Goal: Task Accomplishment & Management: Manage account settings

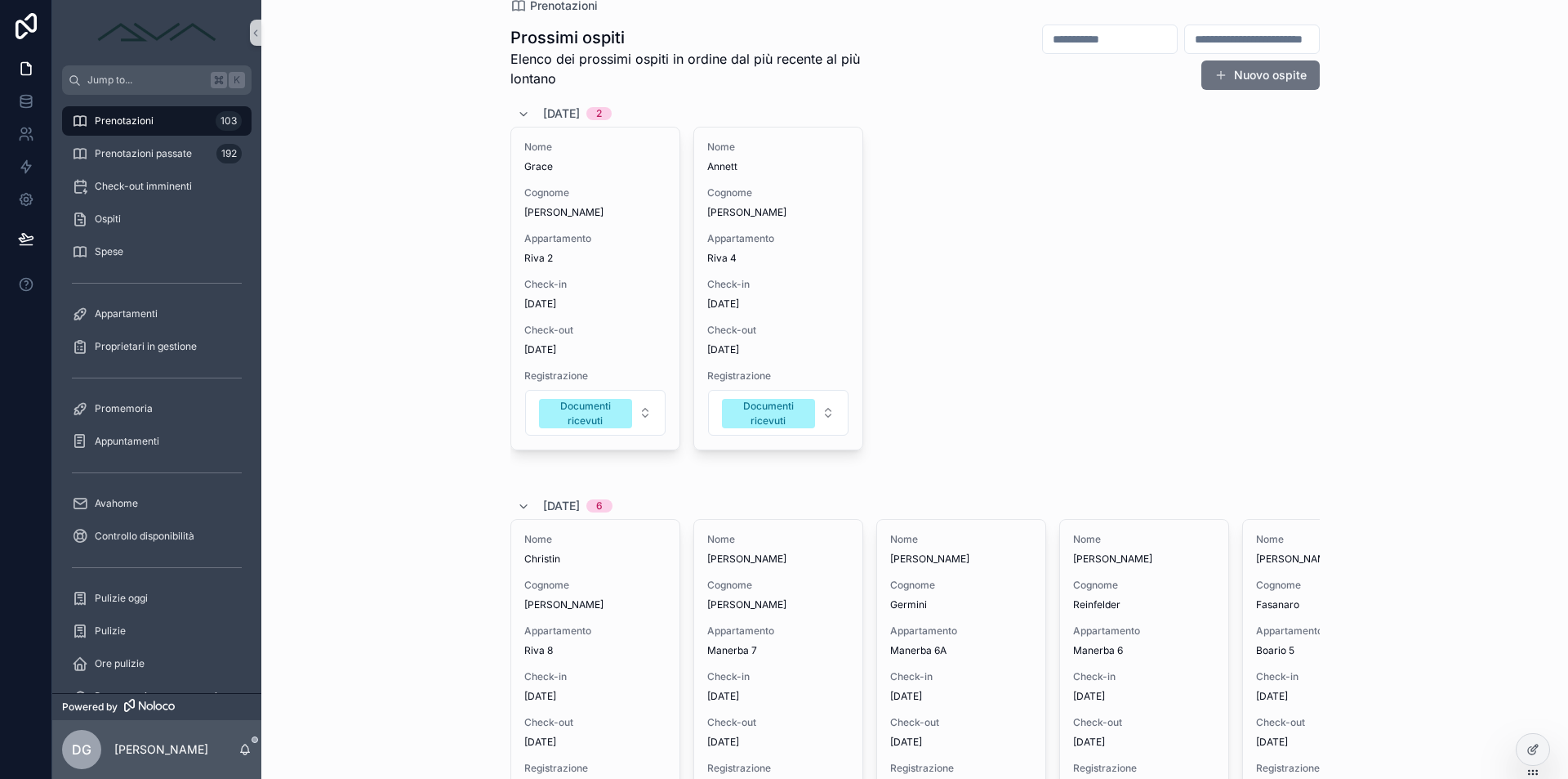
scroll to position [115, 0]
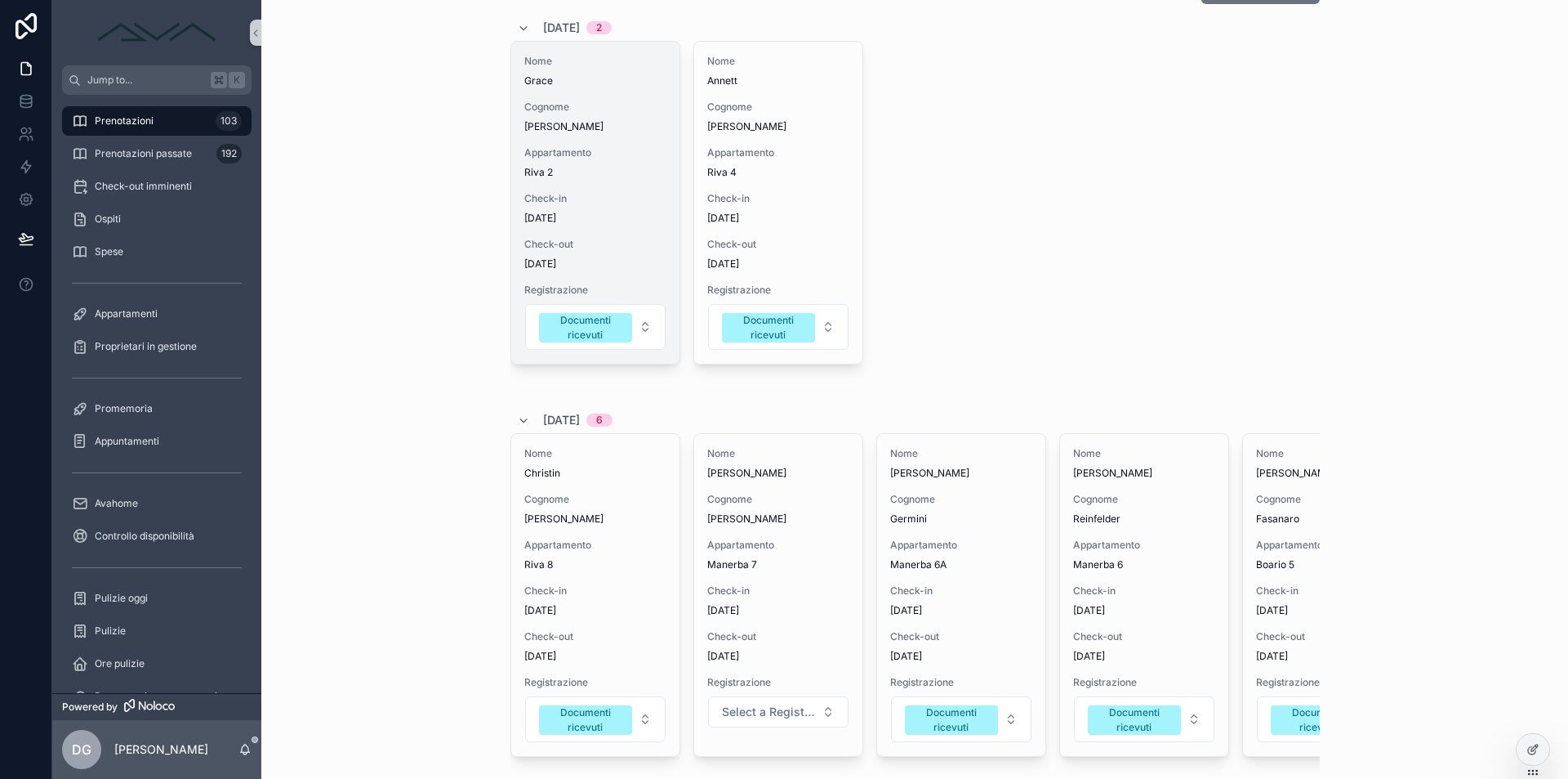
click at [626, 247] on span "Check-out" at bounding box center [596, 244] width 142 height 13
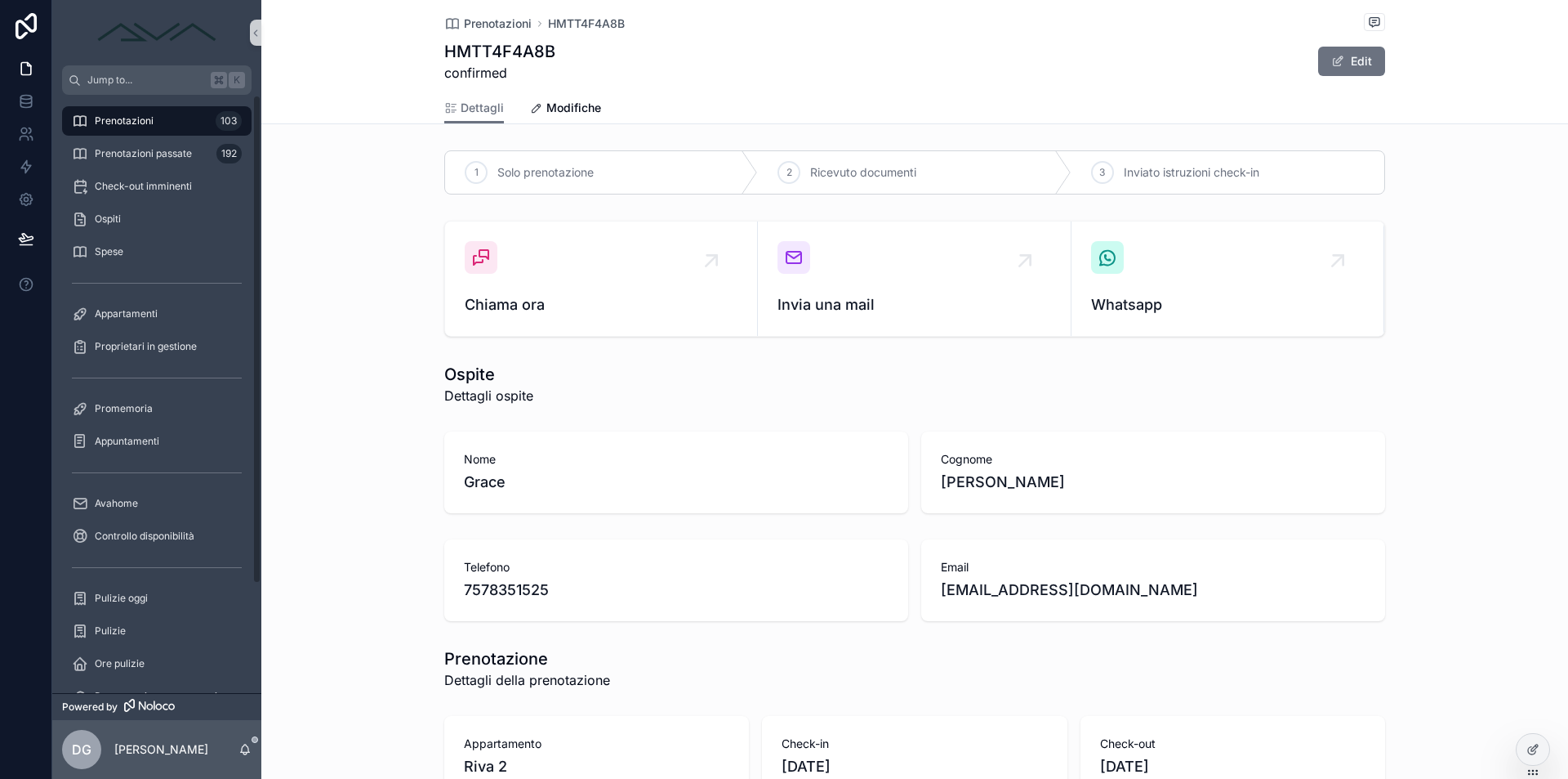
click at [153, 125] on div "Prenotazioni 103" at bounding box center [157, 121] width 170 height 26
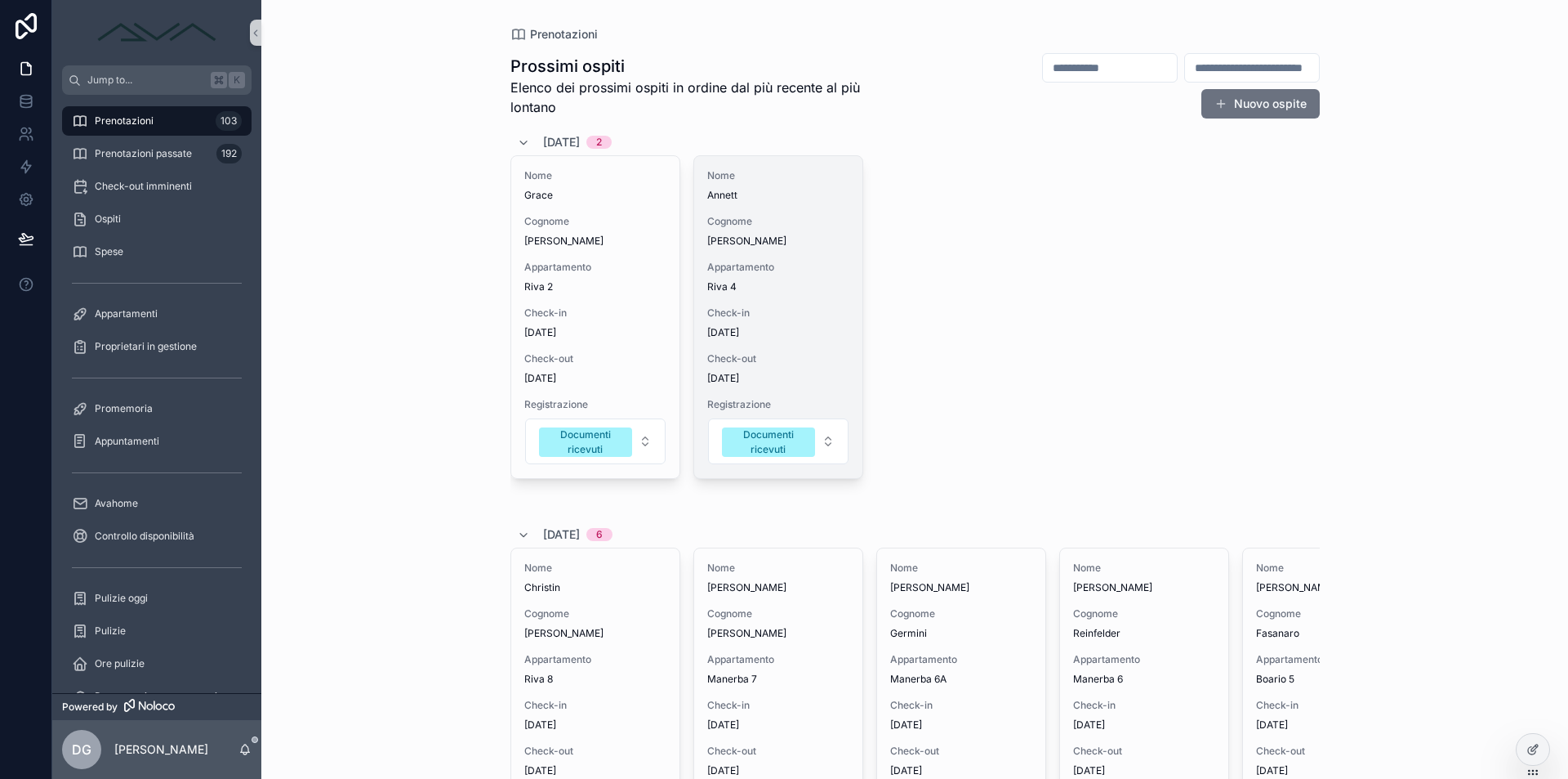
click at [784, 235] on span "[PERSON_NAME]" at bounding box center [779, 240] width 142 height 13
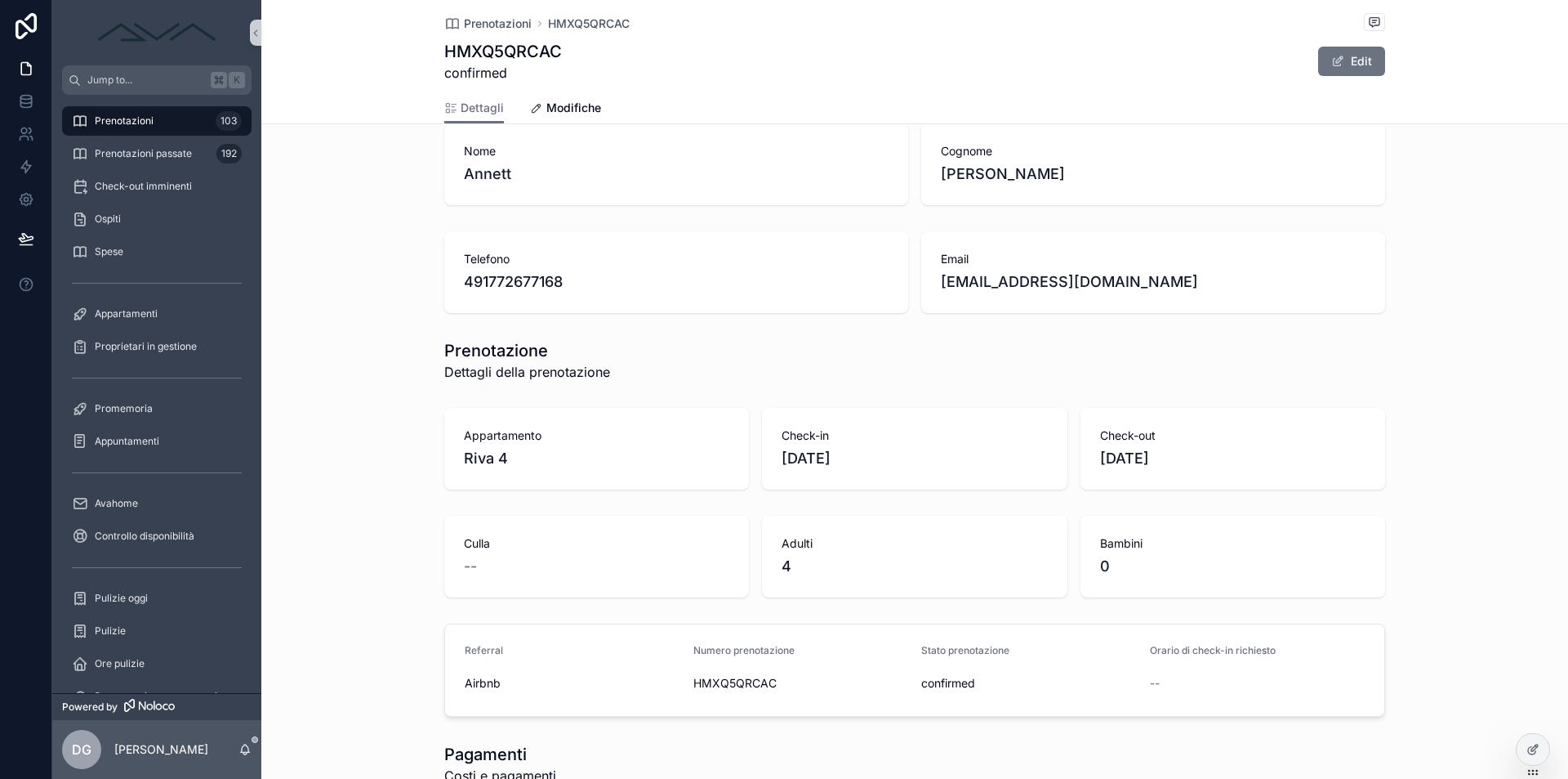
scroll to position [623, 0]
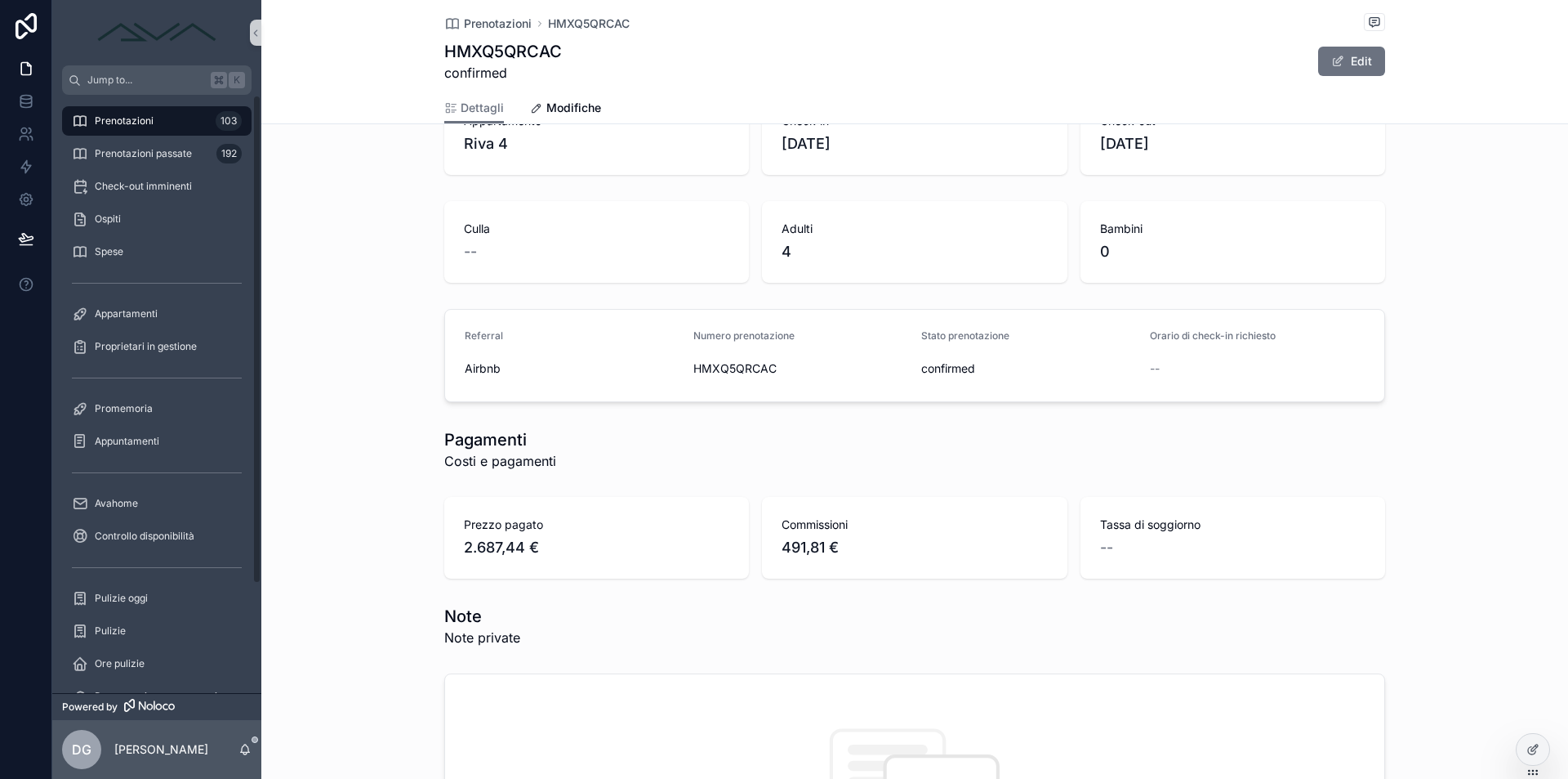
click at [122, 124] on span "Prenotazioni" at bounding box center [124, 121] width 59 height 13
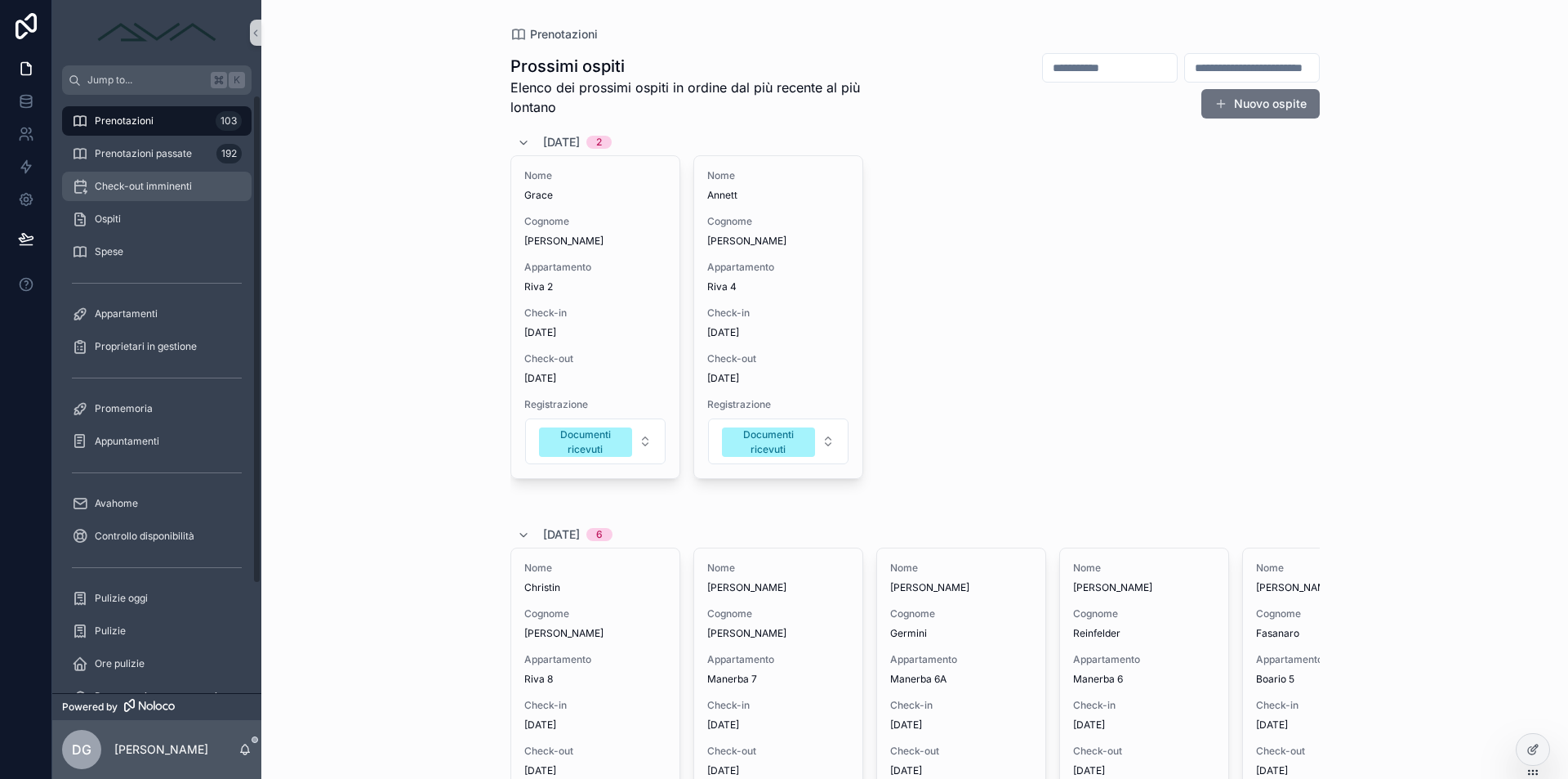
click at [79, 182] on icon "scrollable content" at bounding box center [80, 186] width 17 height 17
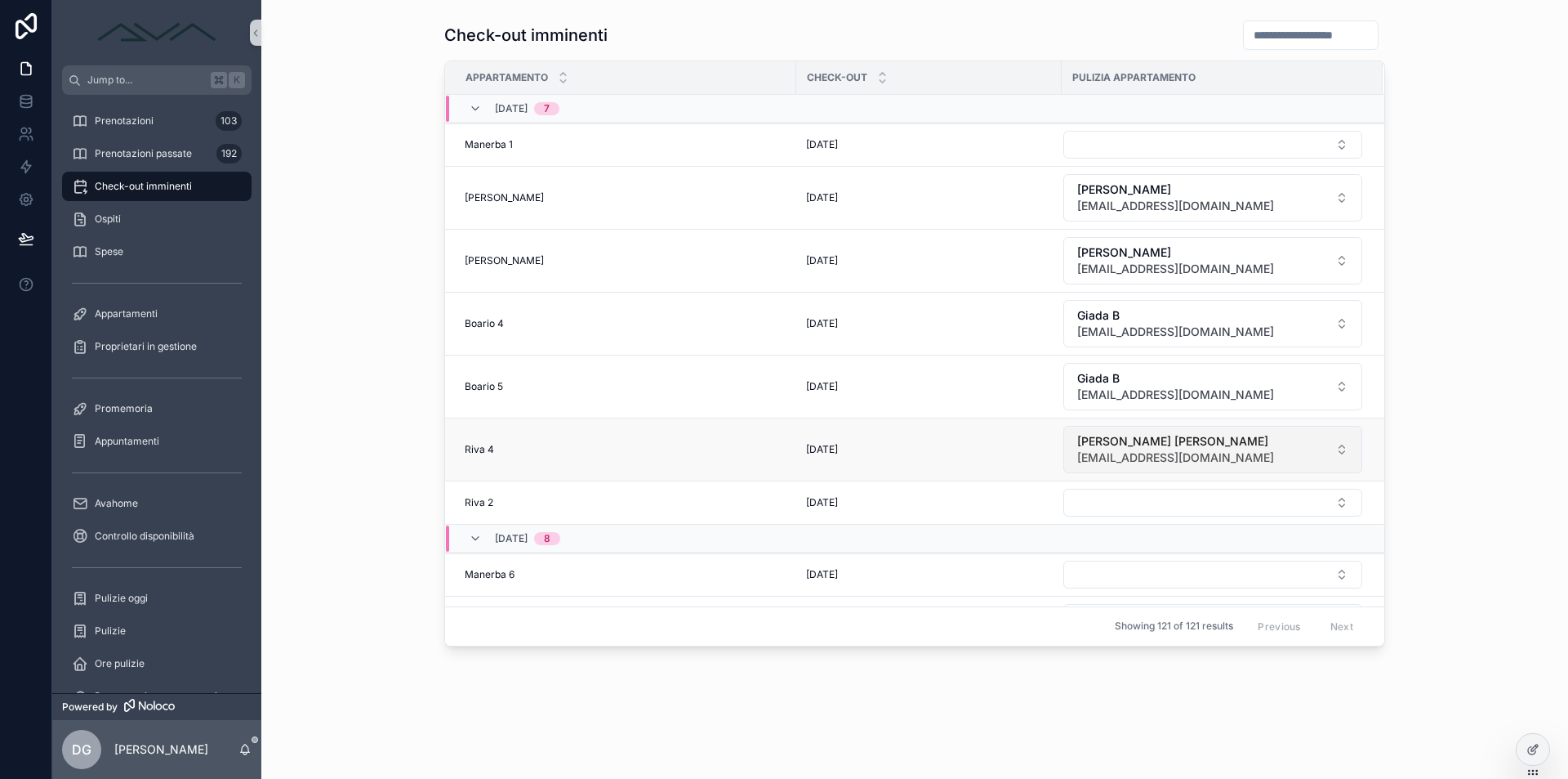
drag, startPoint x: 1161, startPoint y: 459, endPoint x: 1159, endPoint y: 471, distance: 12.2
click at [1159, 471] on button "[PERSON_NAME] [PERSON_NAME] [PERSON_NAME][EMAIL_ADDRESS][DOMAIN_NAME]" at bounding box center [1212, 450] width 299 height 47
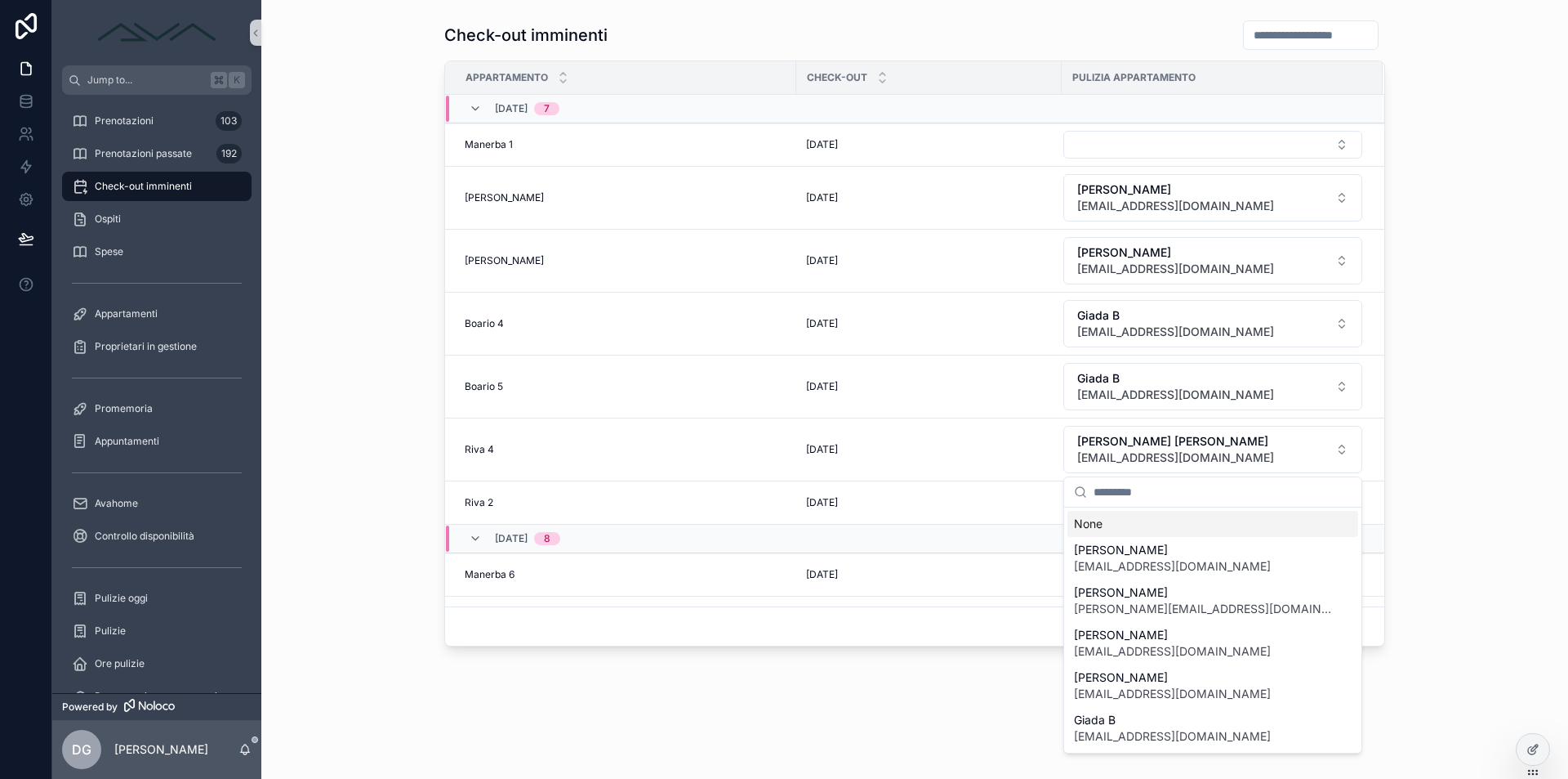
click at [1526, 384] on div "Check-out imminenti Appartamento Check-out Pulizia appartamento [DATE] 7 Manerb…" at bounding box center [915, 332] width 1280 height 640
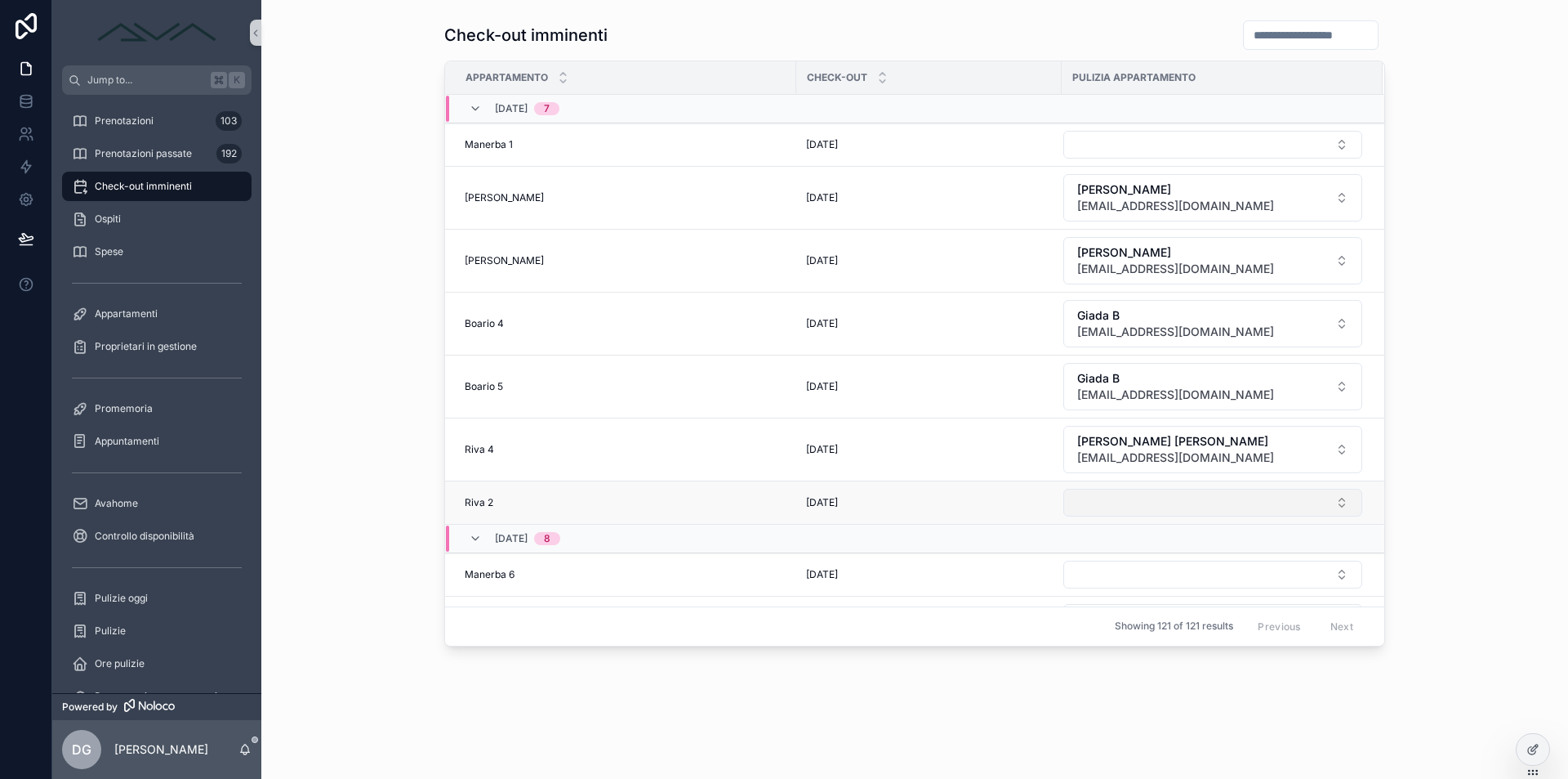
click at [1083, 502] on button "Select Button" at bounding box center [1212, 502] width 299 height 28
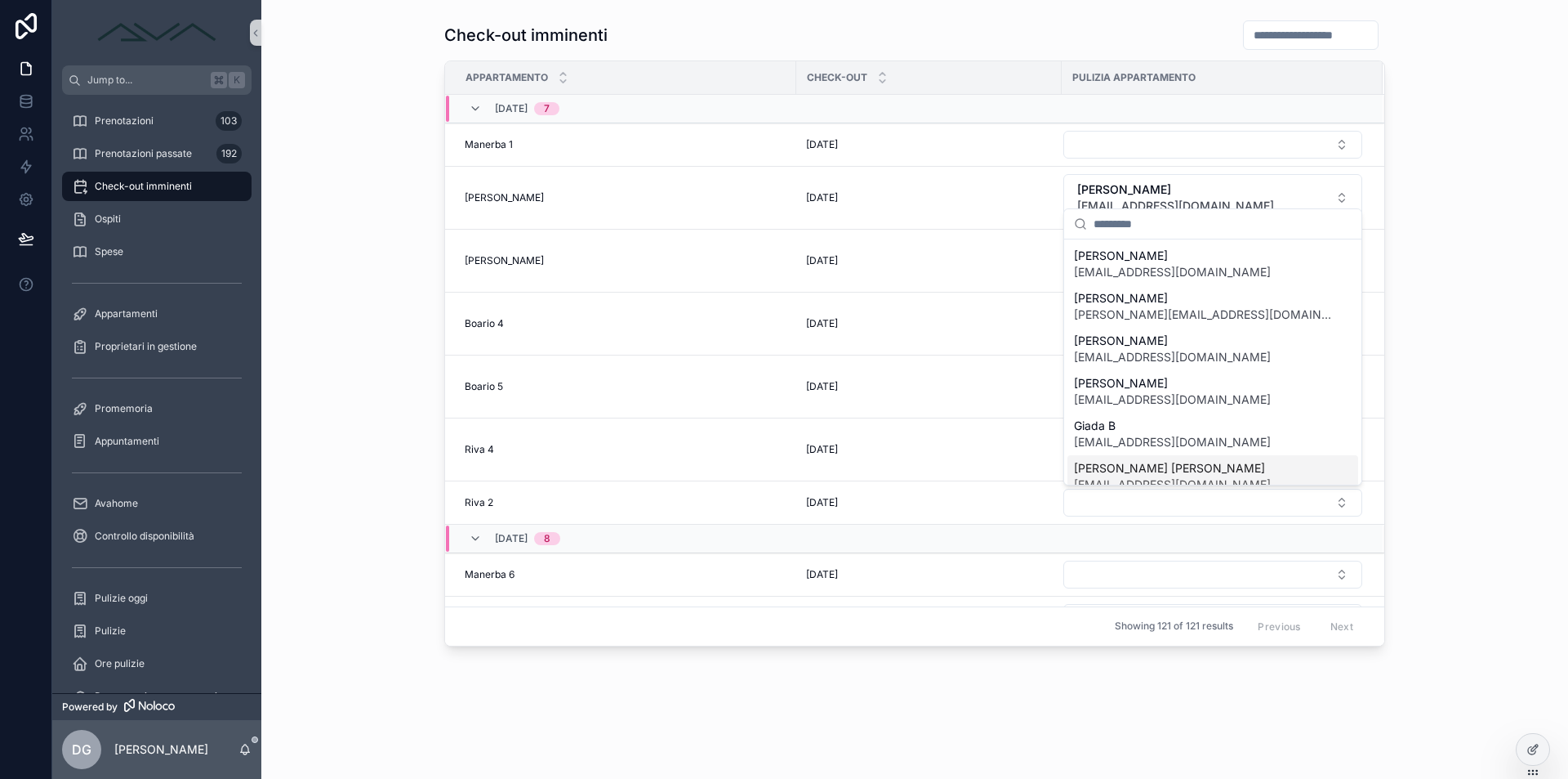
click at [1117, 472] on span "[PERSON_NAME] [PERSON_NAME]" at bounding box center [1172, 468] width 197 height 17
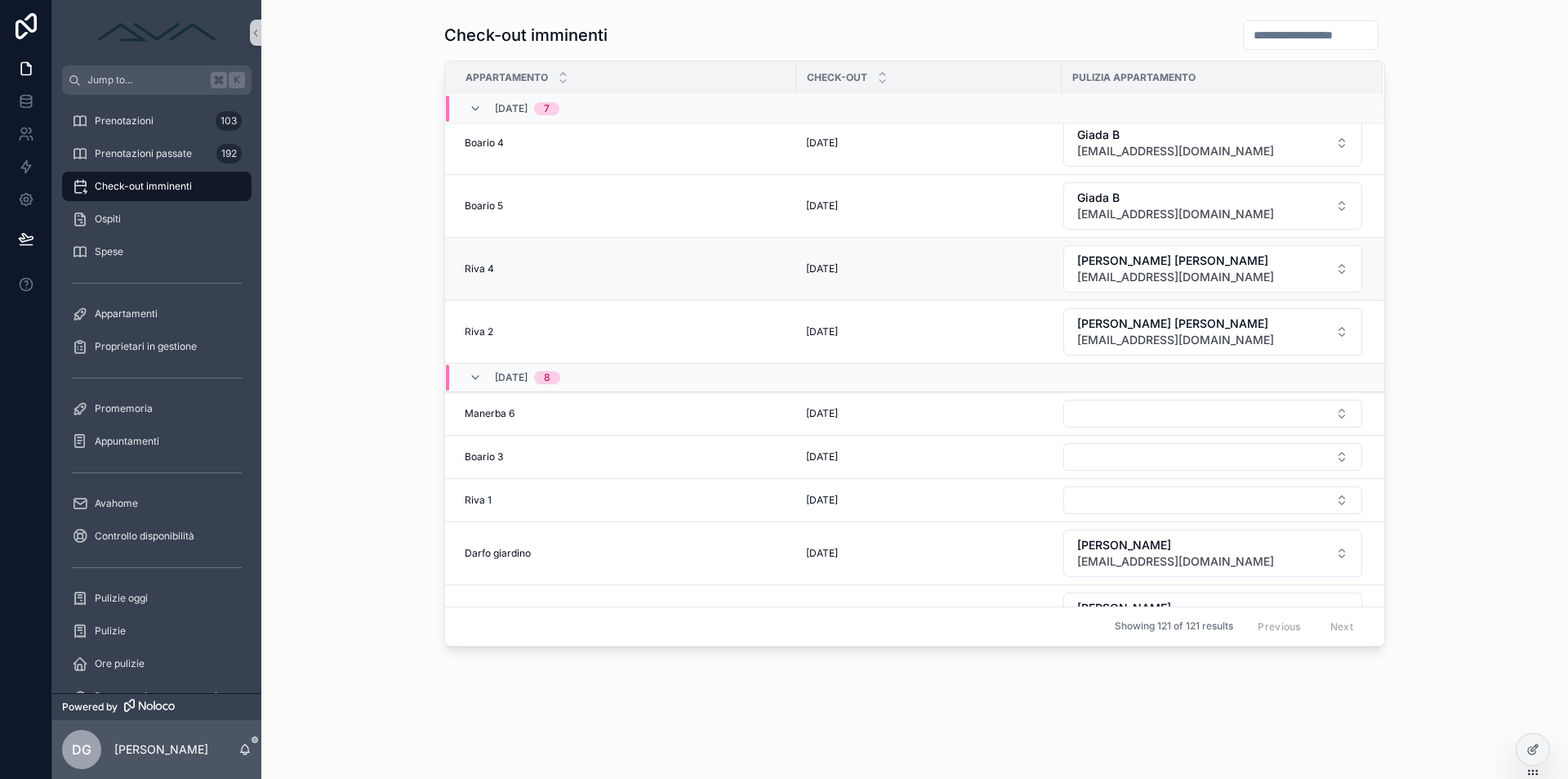
scroll to position [426, 0]
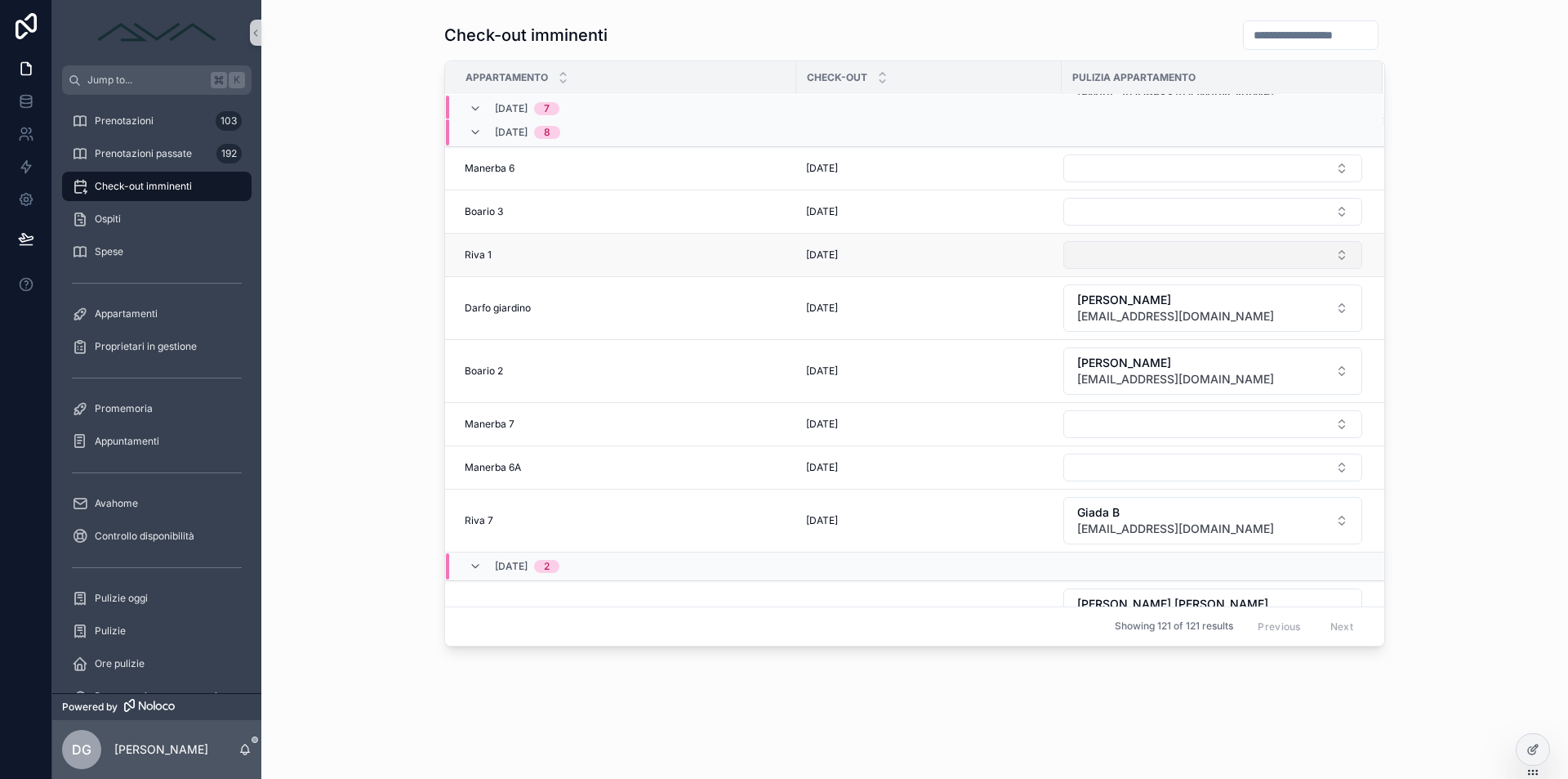
click at [1135, 263] on button "Select Button" at bounding box center [1212, 255] width 299 height 28
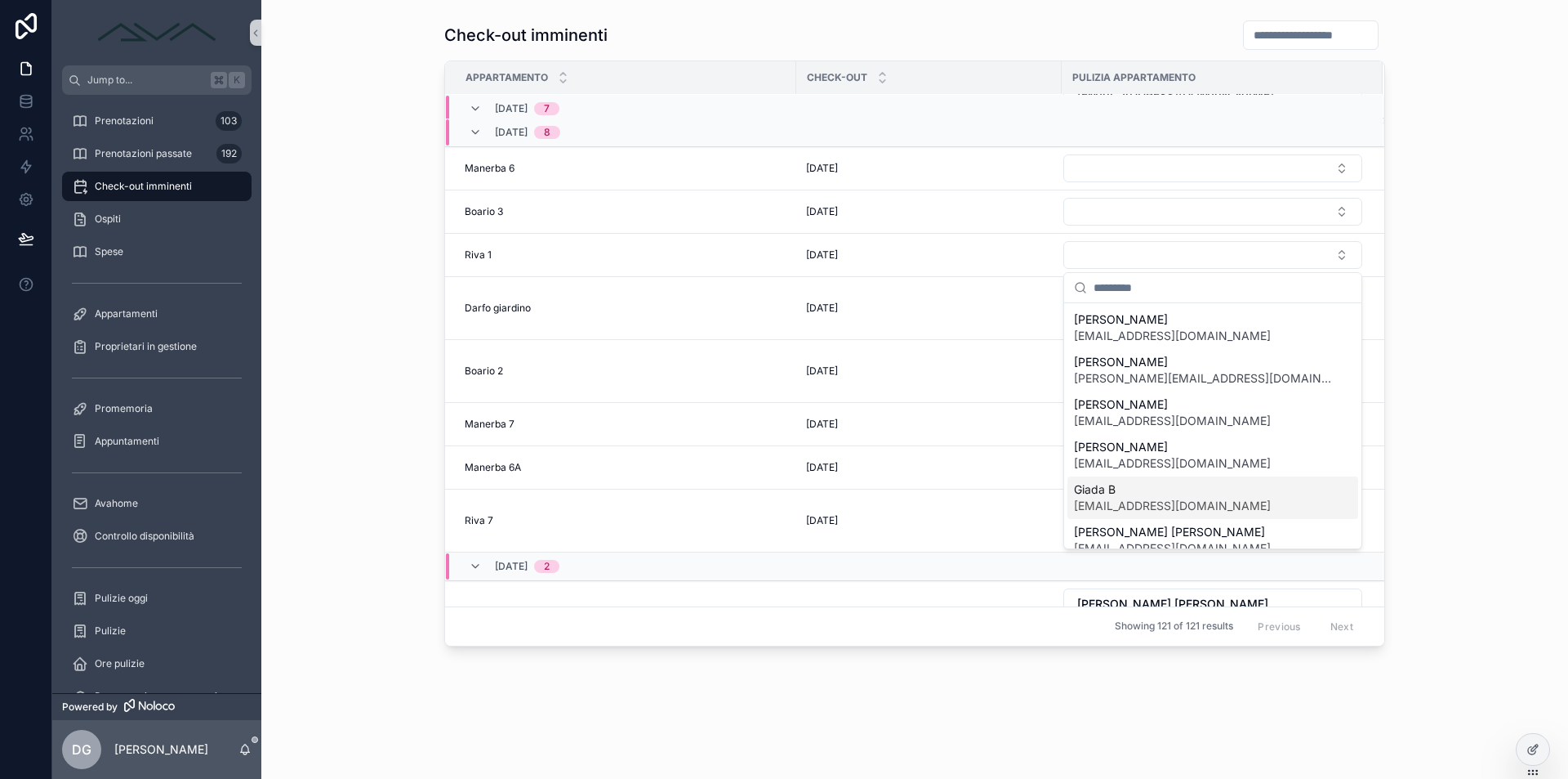
click at [1133, 478] on div "Giada B [EMAIL_ADDRESS][DOMAIN_NAME]" at bounding box center [1213, 497] width 290 height 43
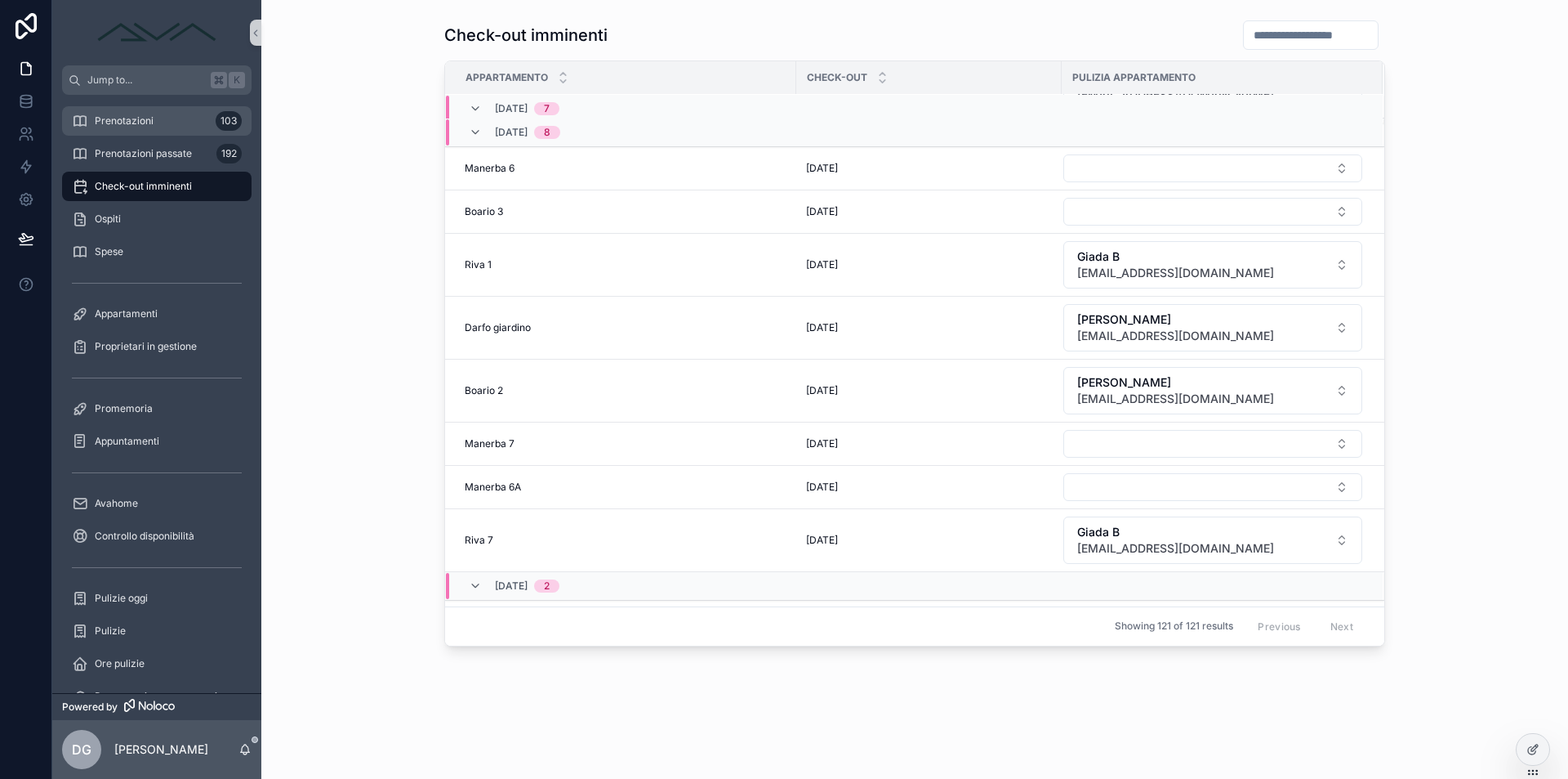
click at [137, 124] on span "Prenotazioni" at bounding box center [124, 121] width 59 height 13
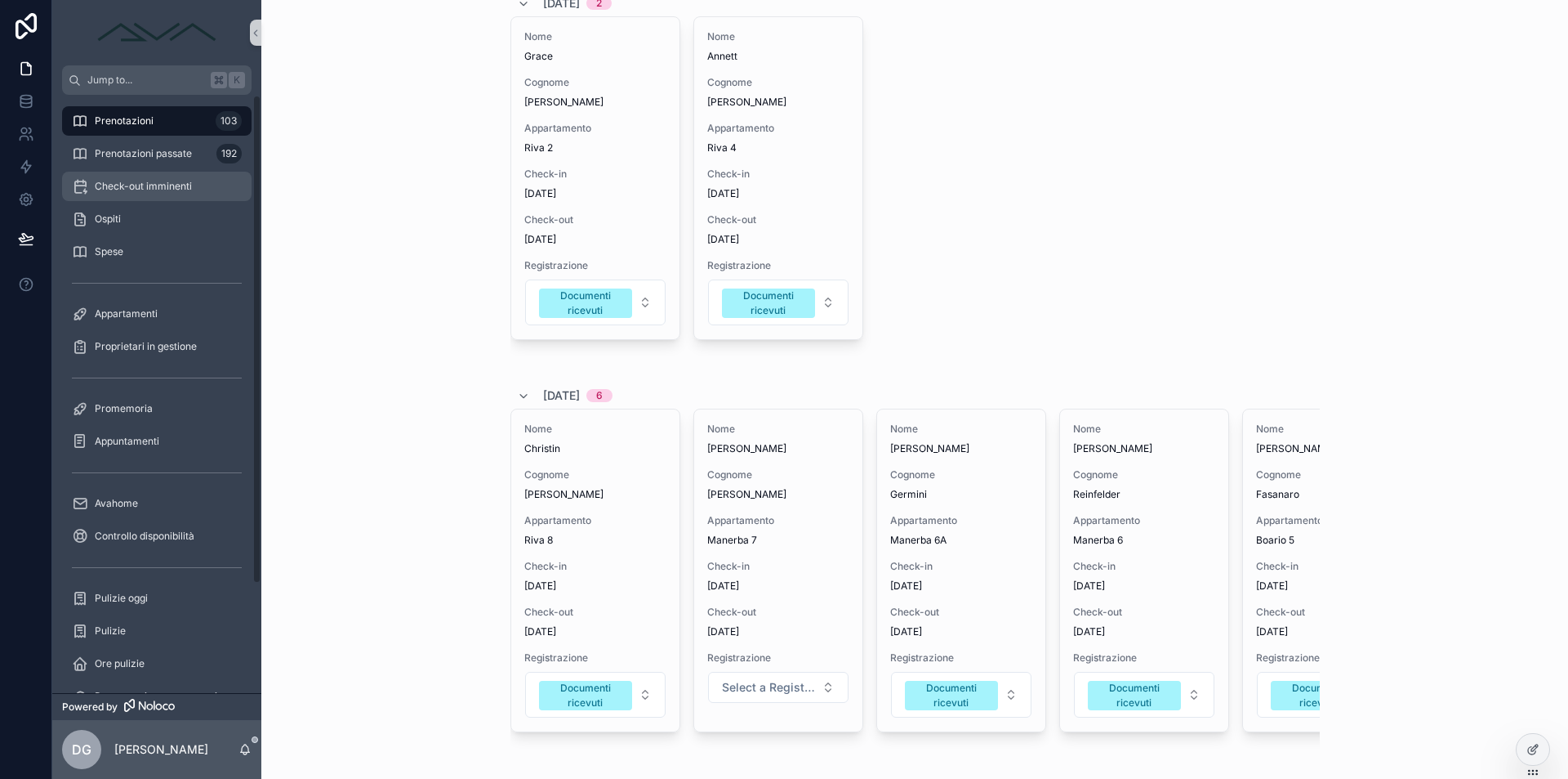
click at [193, 195] on div "Check-out imminenti" at bounding box center [157, 186] width 170 height 26
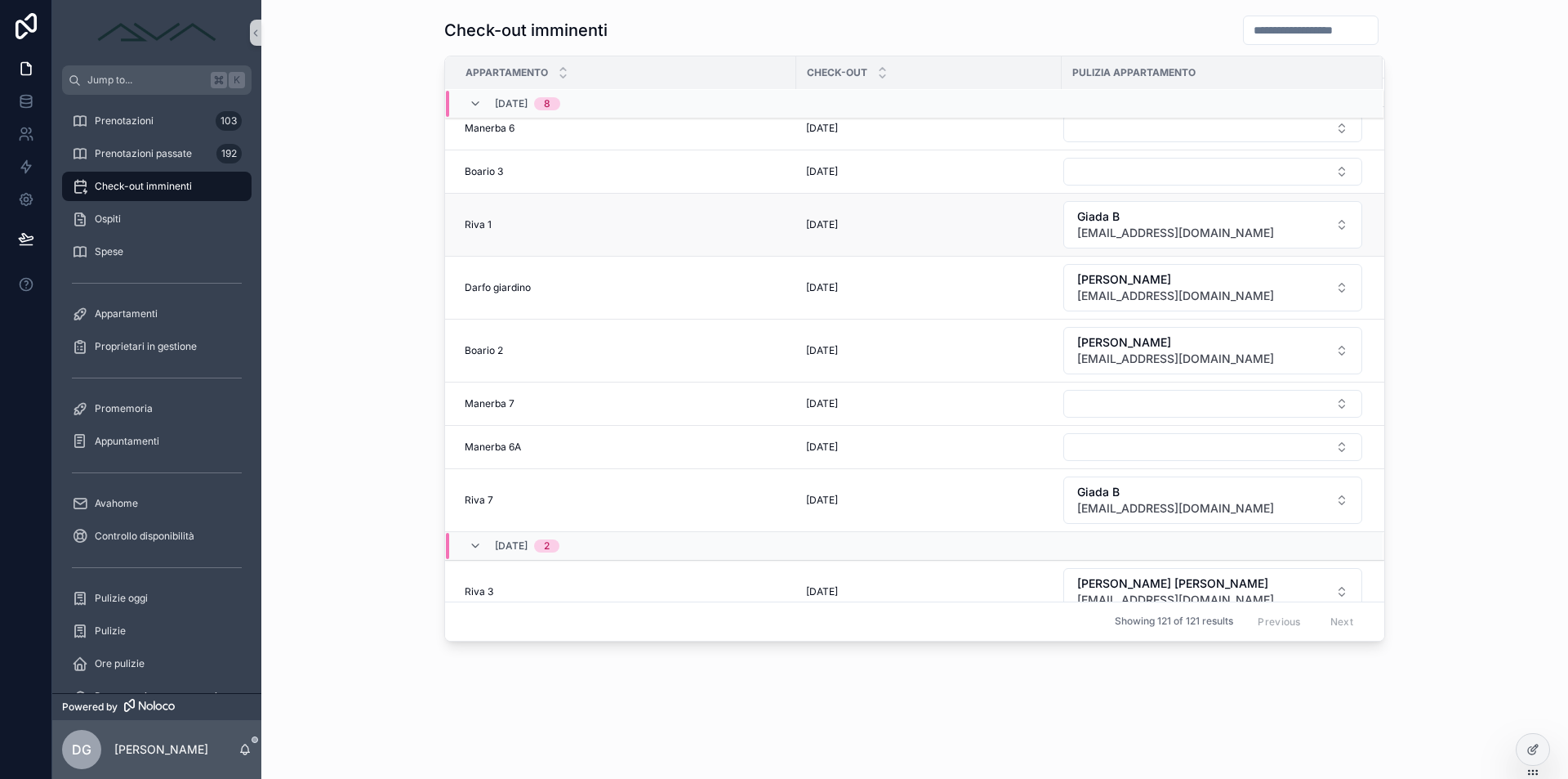
scroll to position [343, 0]
